Goal: Information Seeking & Learning: Learn about a topic

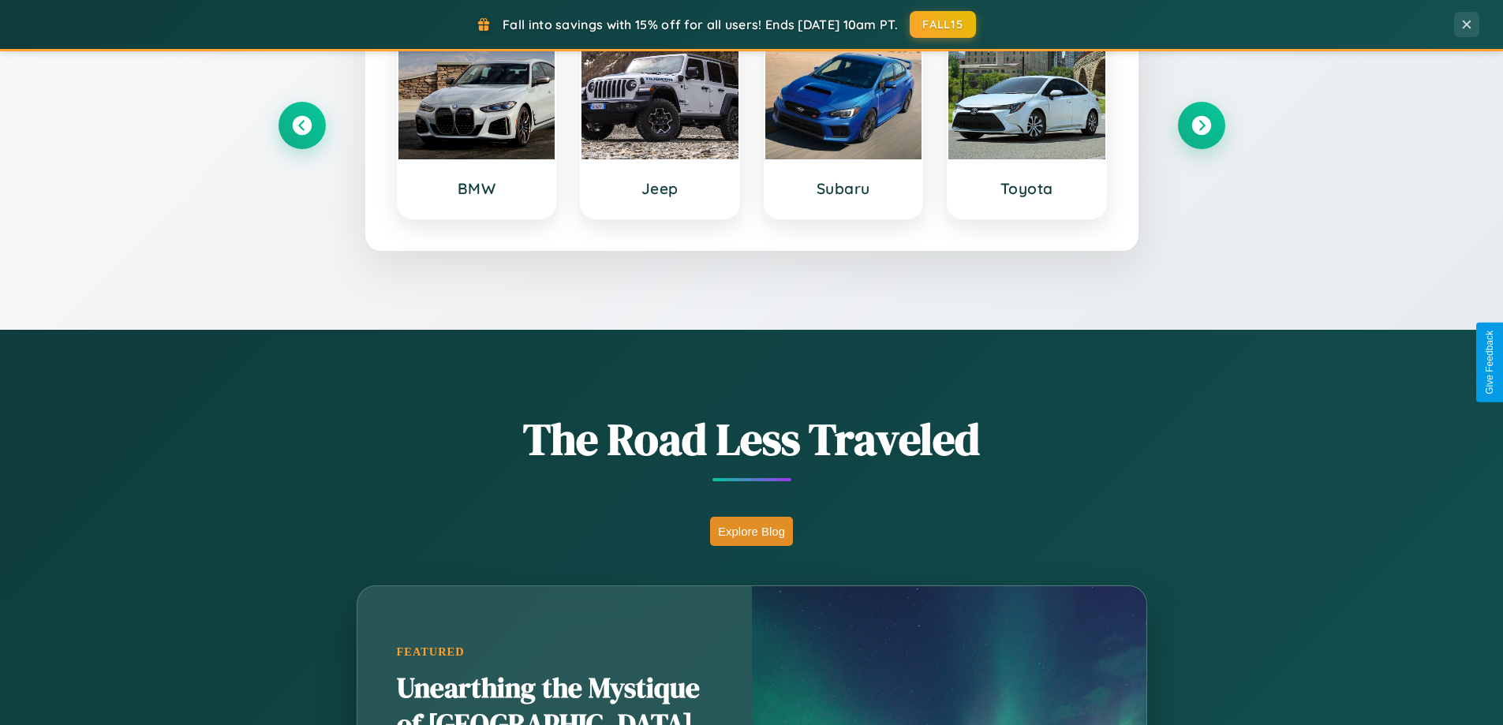
scroll to position [3037, 0]
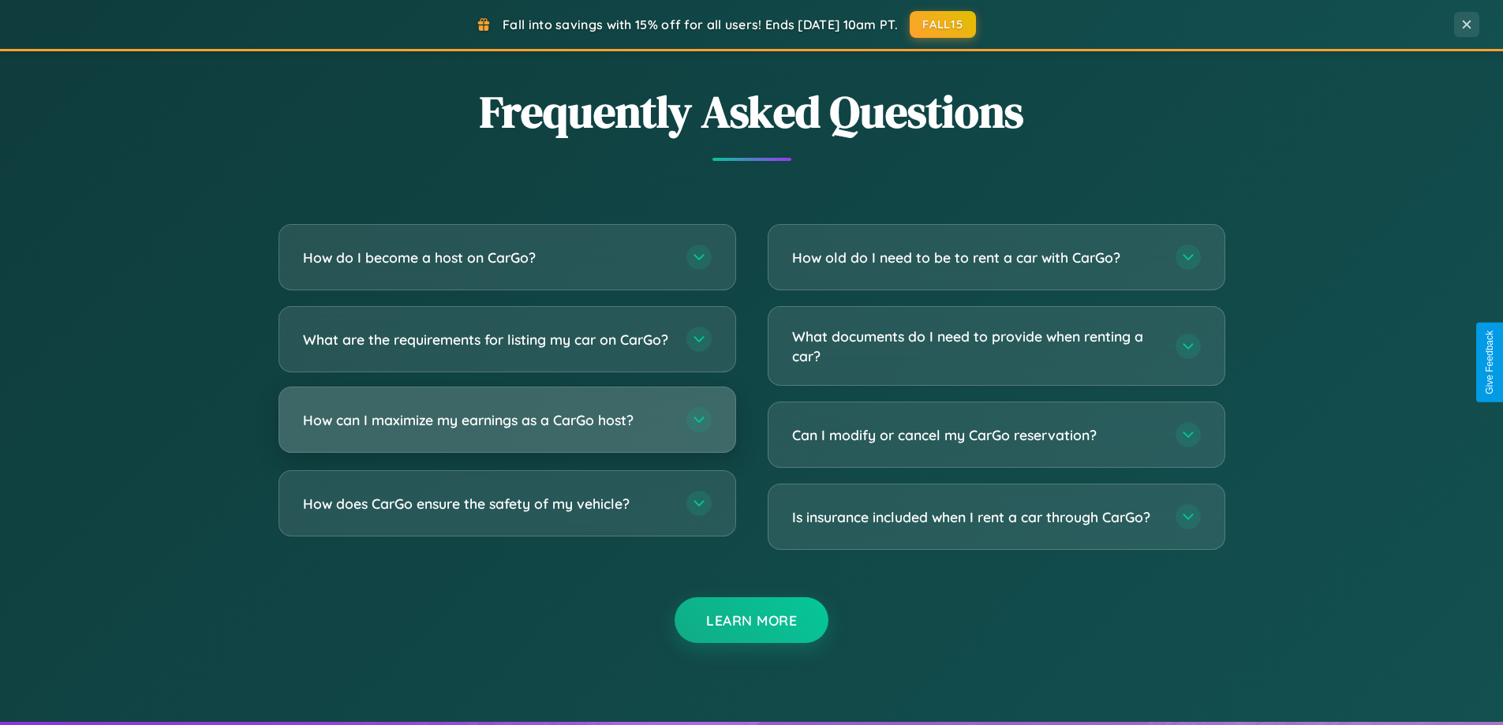
click at [507, 430] on h3 "How can I maximize my earnings as a CarGo host?" at bounding box center [487, 420] width 368 height 20
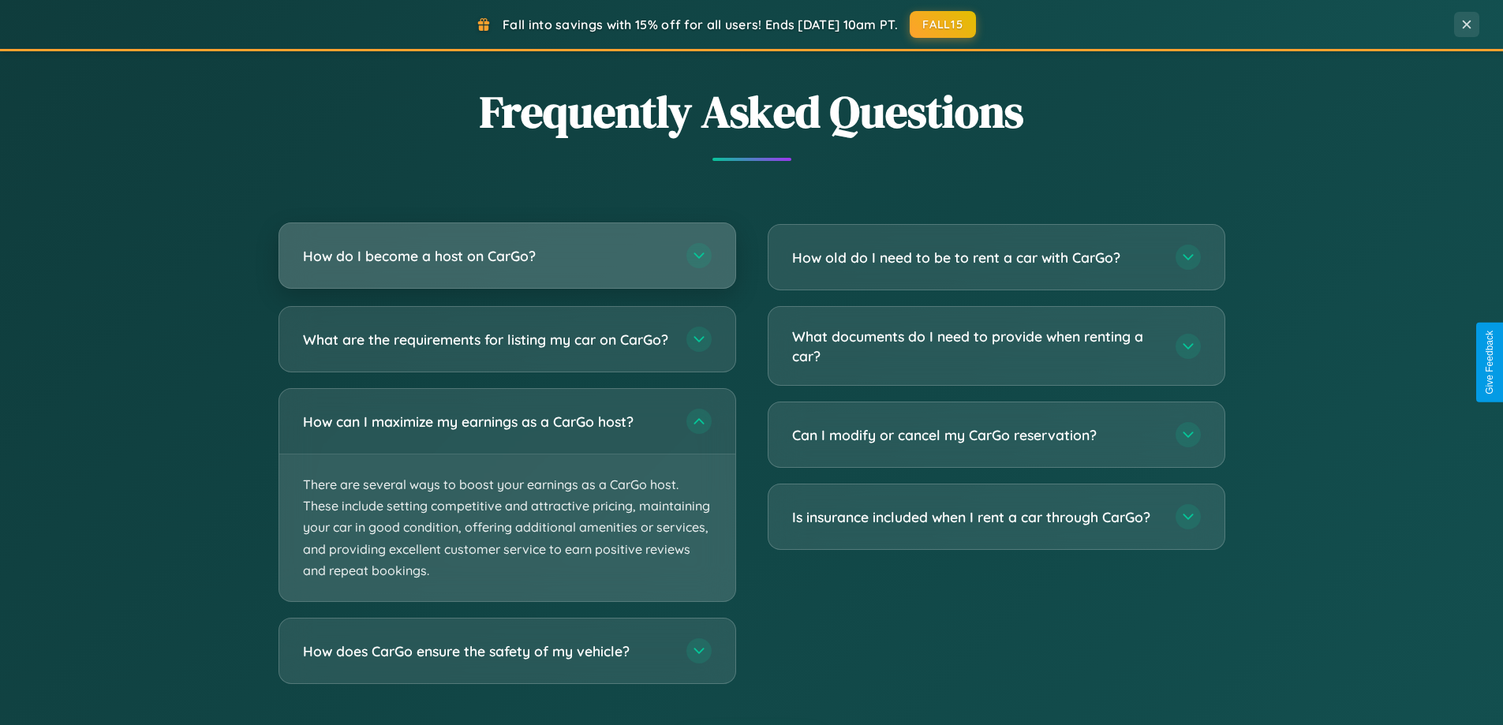
click at [507, 256] on h3 "How do I become a host on CarGo?" at bounding box center [487, 256] width 368 height 20
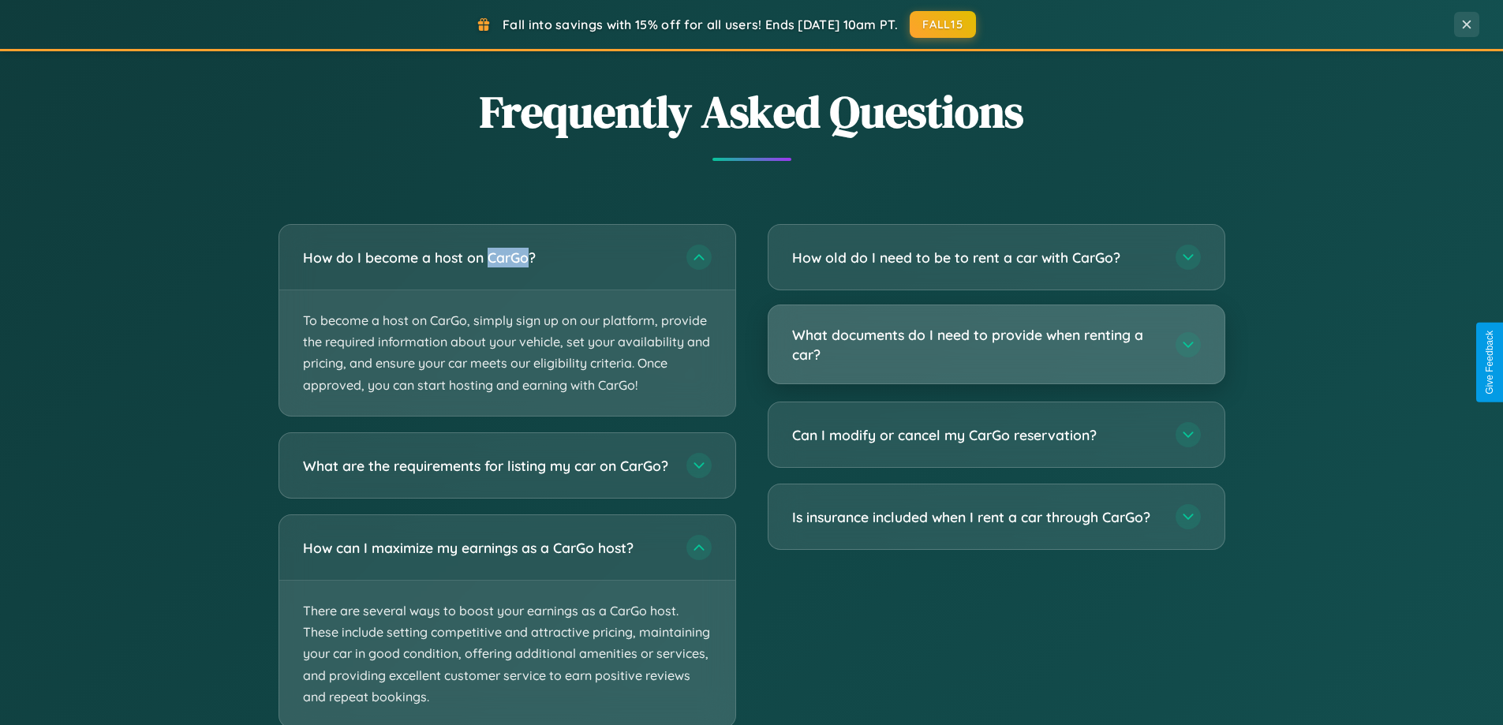
click at [996, 346] on h3 "What documents do I need to provide when renting a car?" at bounding box center [976, 344] width 368 height 39
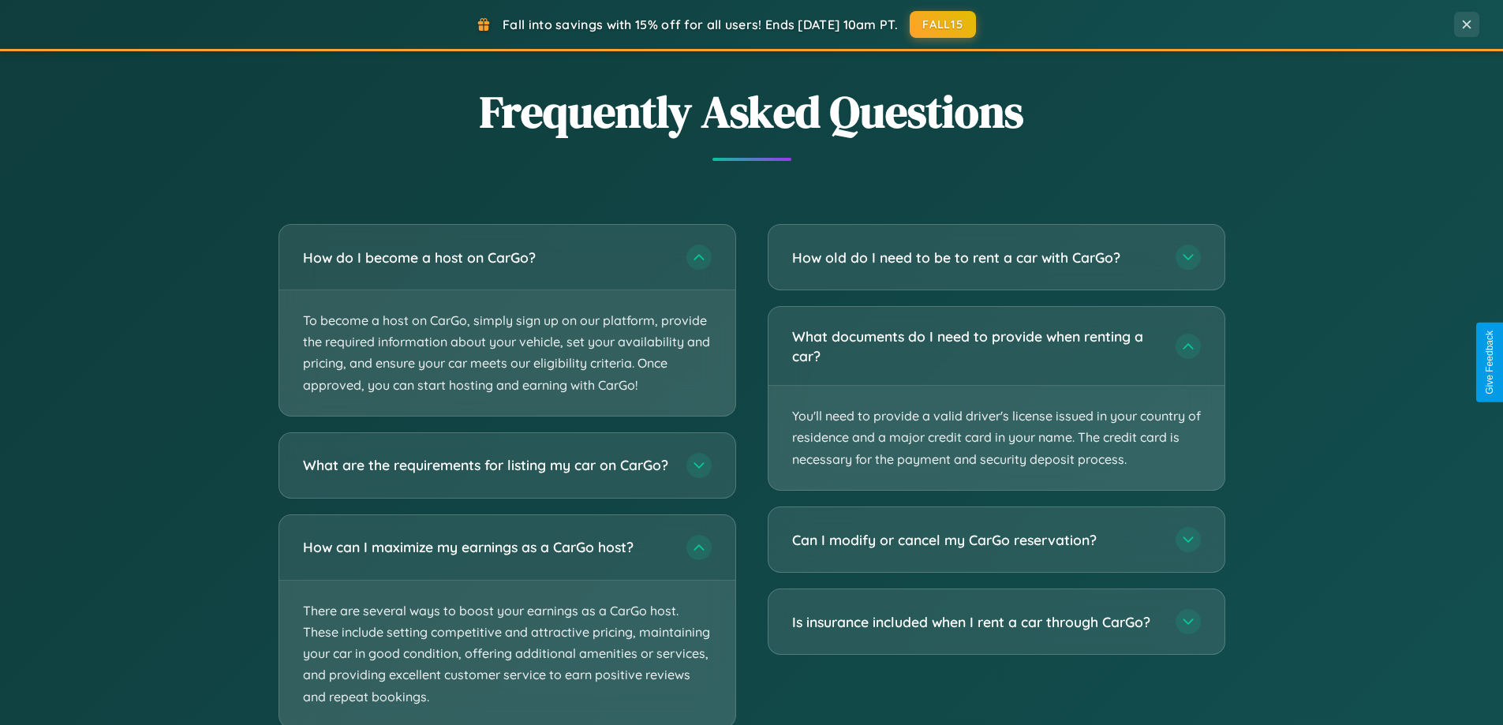
scroll to position [3135, 0]
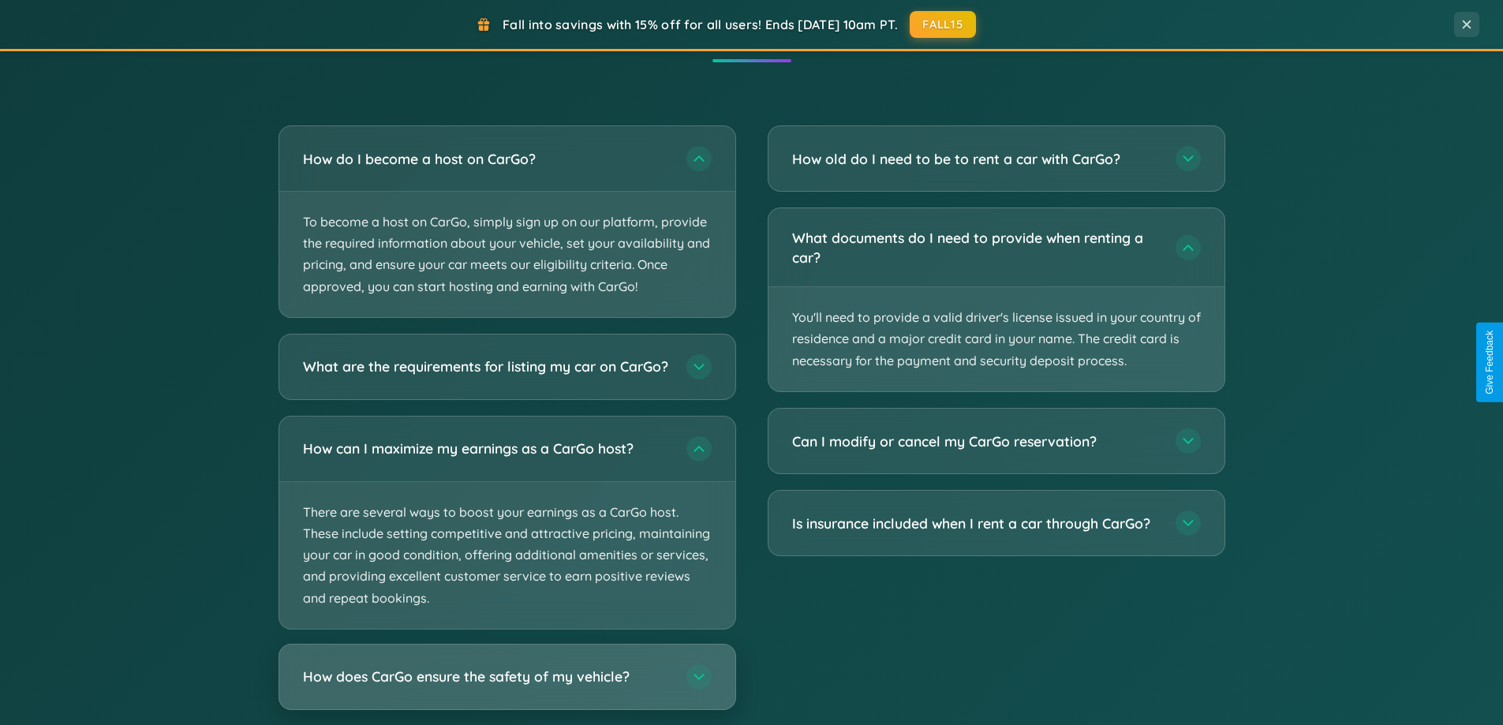
click at [507, 687] on h3 "How does CarGo ensure the safety of my vehicle?" at bounding box center [487, 677] width 368 height 20
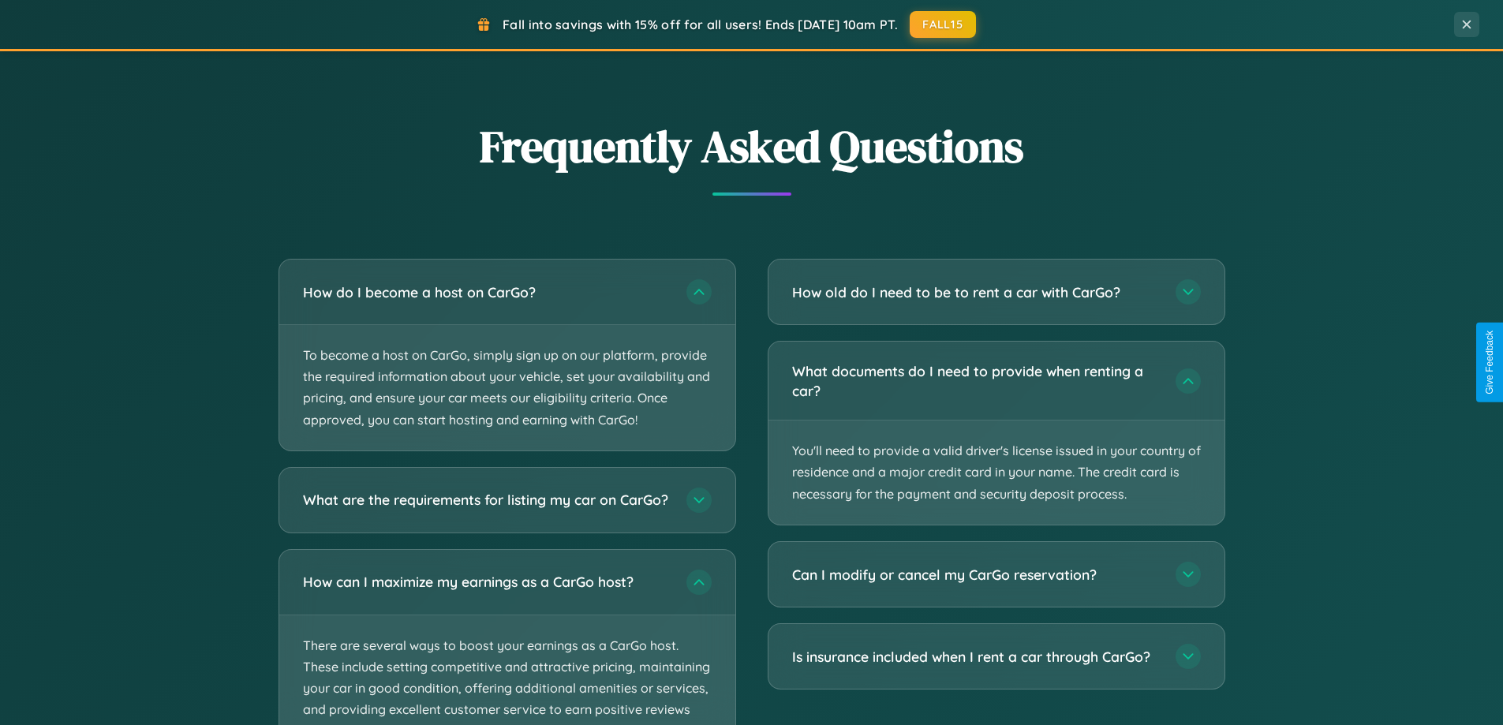
scroll to position [2536, 0]
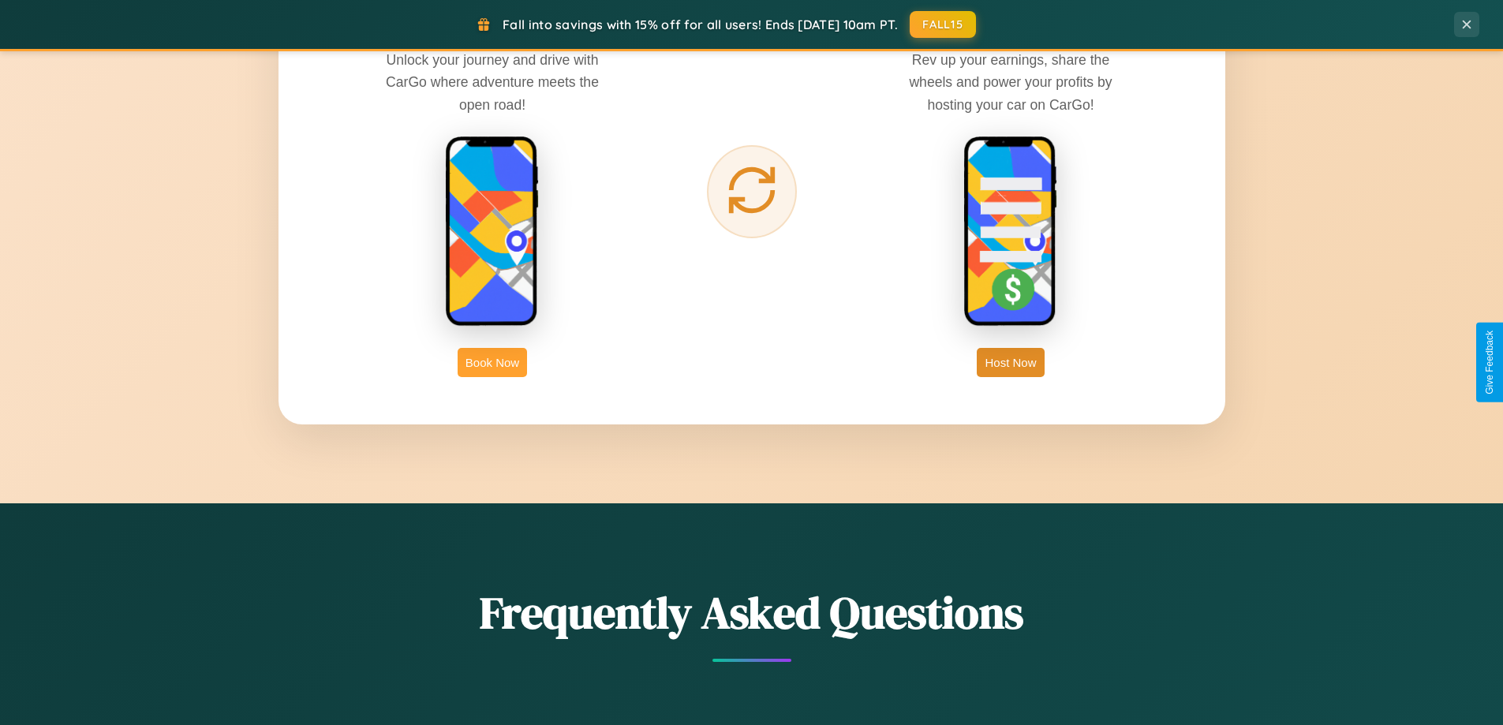
click at [492, 362] on button "Book Now" at bounding box center [492, 362] width 69 height 29
